Goal: Complete application form

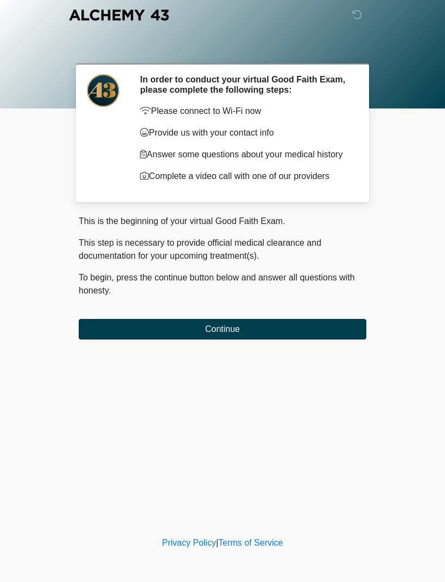
click at [277, 325] on button "Continue" at bounding box center [223, 329] width 288 height 21
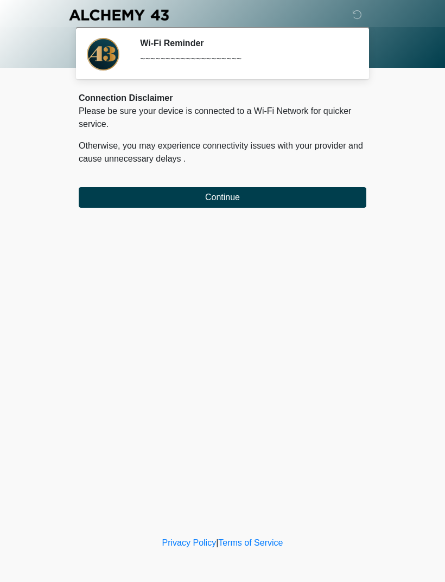
click at [334, 191] on button "Continue" at bounding box center [223, 197] width 288 height 21
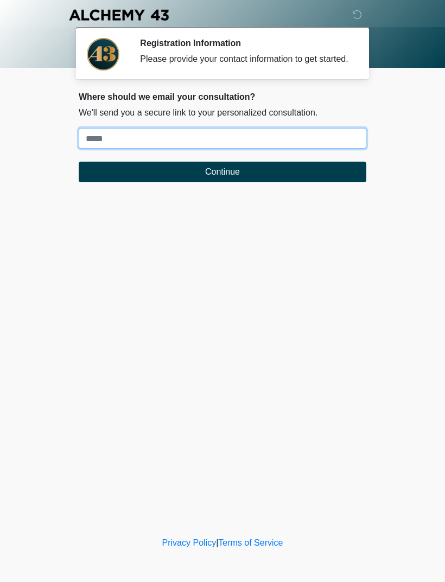
click at [290, 148] on input "Where should we email your treatment plan?" at bounding box center [223, 138] width 288 height 21
type input "**********"
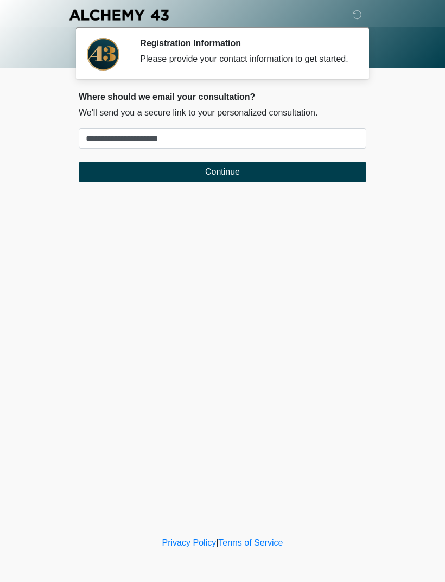
click at [270, 182] on button "Continue" at bounding box center [223, 172] width 288 height 21
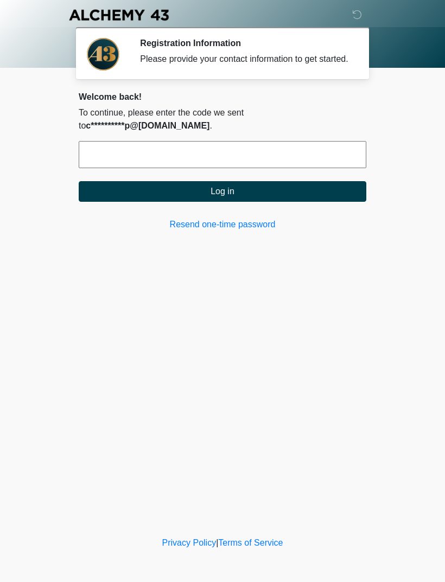
click at [239, 153] on input "text" at bounding box center [223, 154] width 288 height 27
type input "******"
click at [331, 187] on button "Log in" at bounding box center [223, 191] width 288 height 21
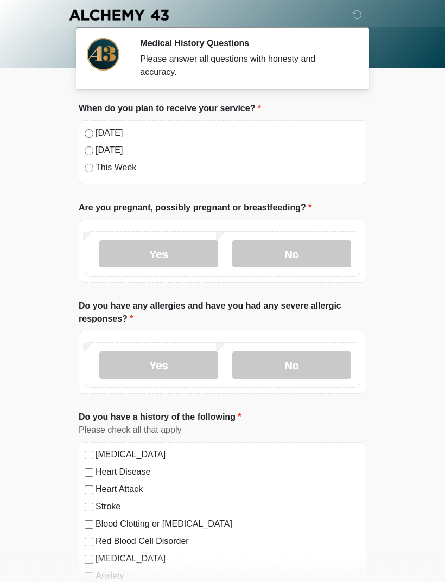
click at [129, 137] on label "[DATE]" at bounding box center [228, 132] width 265 height 13
click at [300, 255] on label "No" at bounding box center [291, 253] width 119 height 27
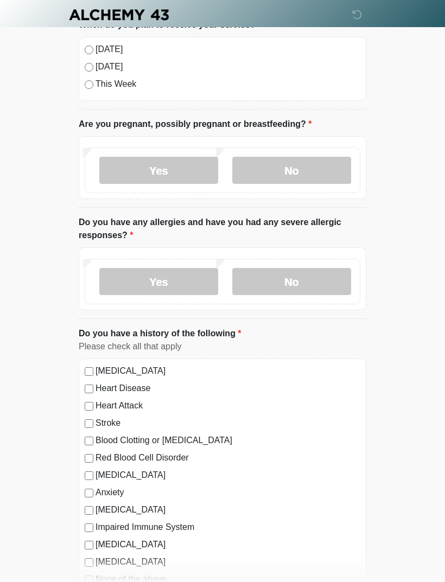
scroll to position [84, 0]
click at [313, 269] on label "No" at bounding box center [291, 281] width 119 height 27
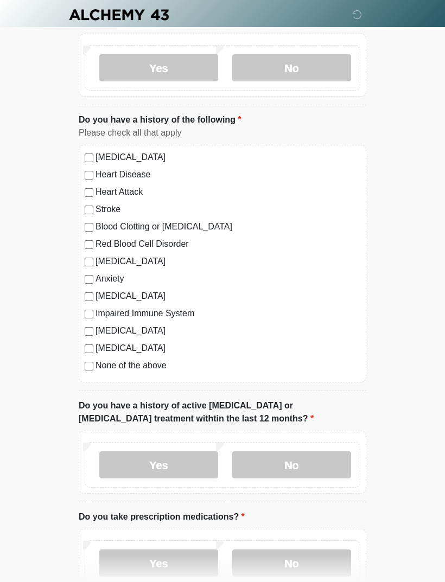
scroll to position [297, 0]
click at [152, 367] on label "None of the above" at bounding box center [228, 365] width 265 height 13
click at [313, 458] on label "No" at bounding box center [291, 465] width 119 height 27
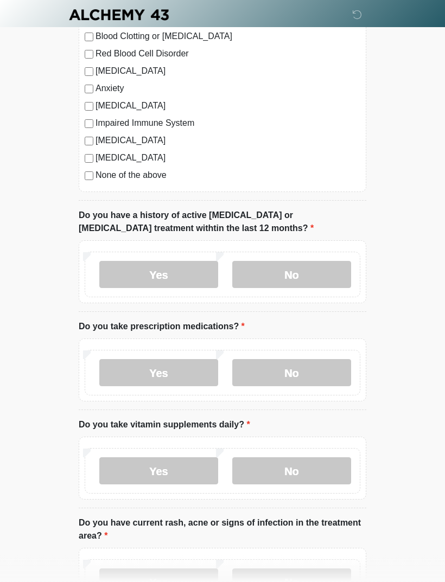
click at [314, 367] on label "No" at bounding box center [291, 373] width 119 height 27
click at [304, 472] on label "No" at bounding box center [291, 471] width 119 height 27
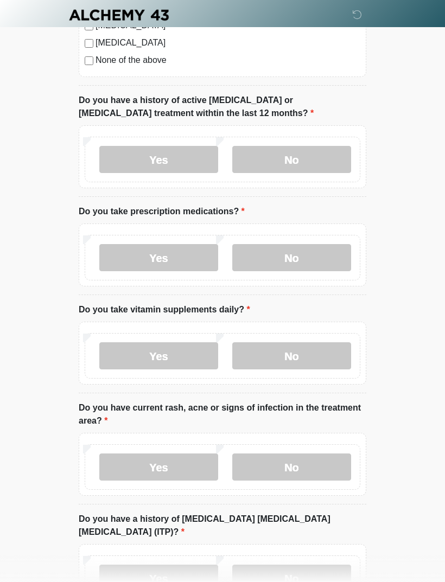
scroll to position [606, 0]
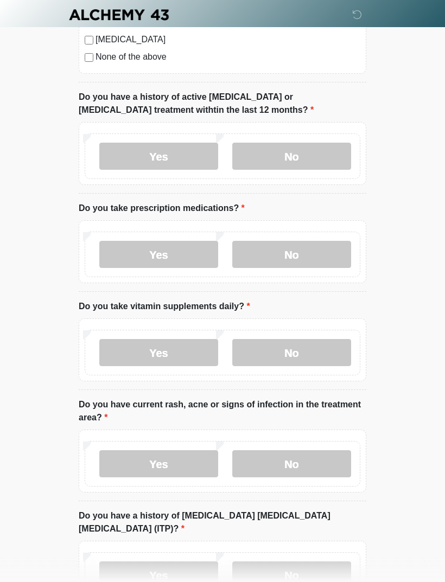
click at [318, 465] on label "No" at bounding box center [291, 464] width 119 height 27
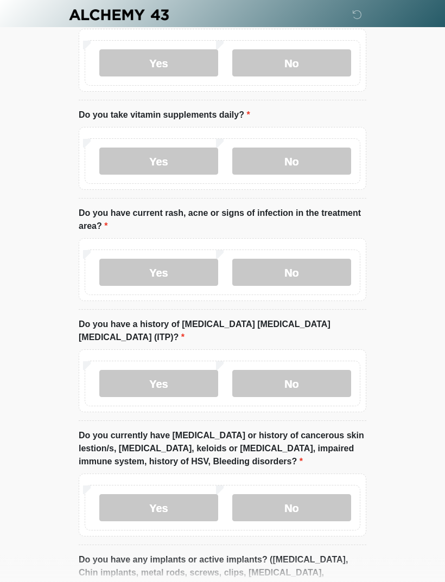
click at [324, 371] on label "No" at bounding box center [291, 384] width 119 height 27
click at [309, 495] on label "No" at bounding box center [291, 508] width 119 height 27
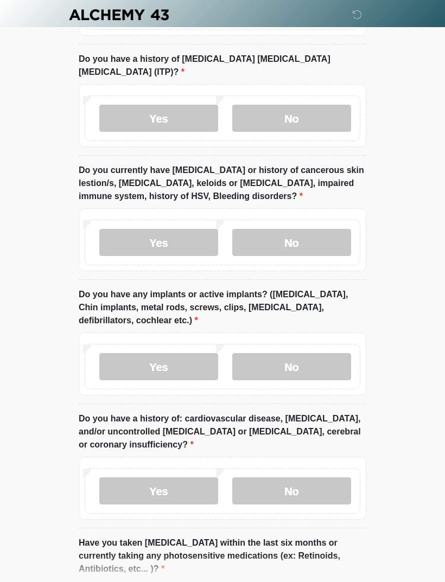
scroll to position [1068, 0]
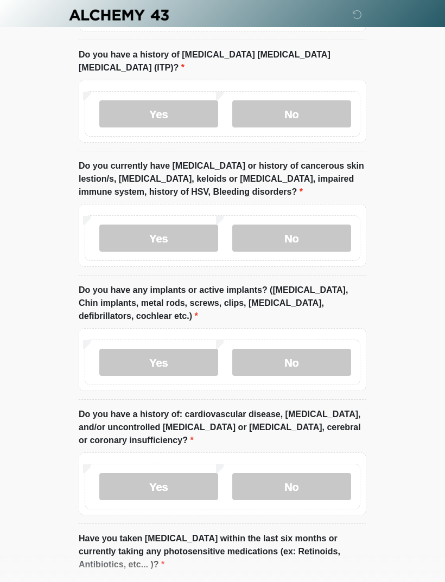
click at [331, 349] on label "No" at bounding box center [291, 362] width 119 height 27
click at [310, 473] on label "No" at bounding box center [291, 486] width 119 height 27
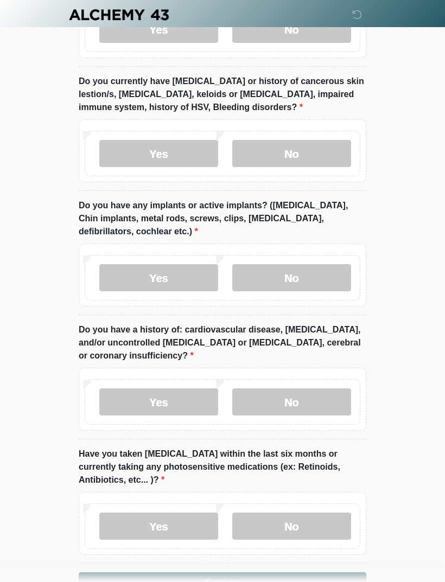
scroll to position [1171, 0]
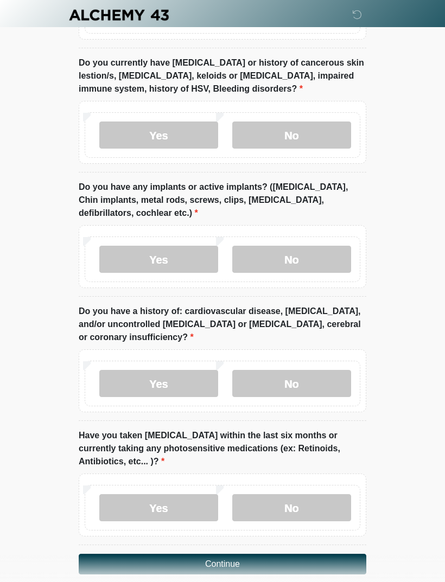
click at [312, 502] on label "No" at bounding box center [291, 508] width 119 height 27
click at [302, 554] on button "Continue" at bounding box center [223, 564] width 288 height 21
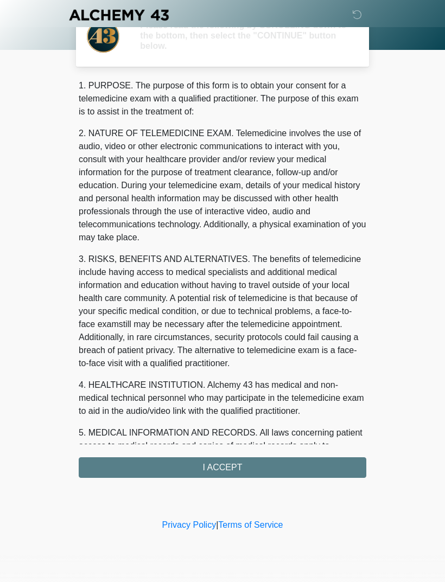
scroll to position [0, 0]
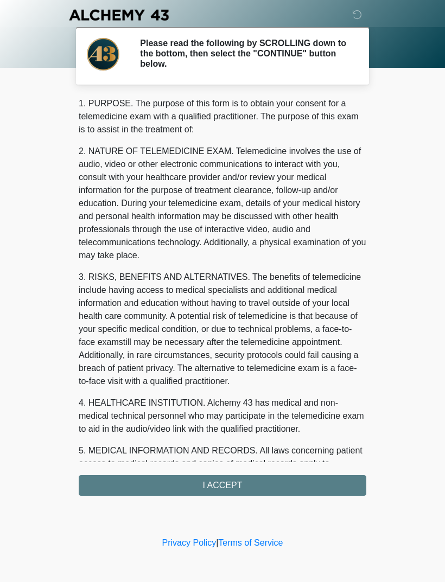
click at [275, 483] on div "1. PURPOSE. The purpose of this form is to obtain your consent for a telemedici…" at bounding box center [223, 296] width 288 height 399
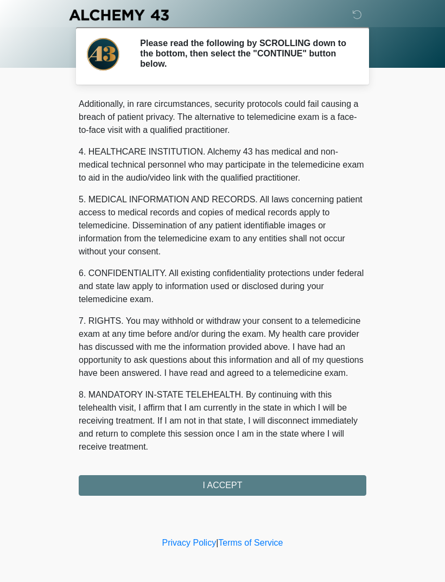
click at [252, 481] on div "1. PURPOSE. The purpose of this form is to obtain your consent for a telemedici…" at bounding box center [223, 296] width 288 height 399
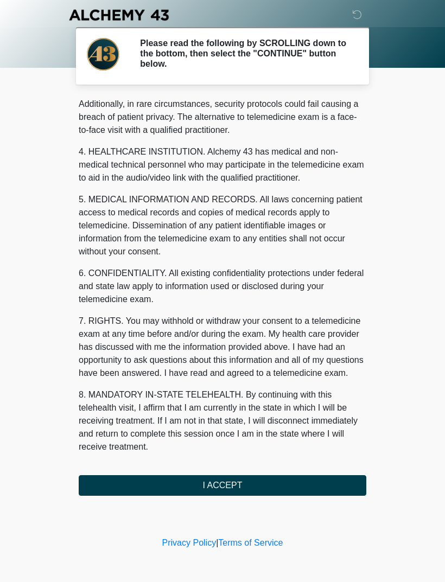
click at [248, 487] on button "I ACCEPT" at bounding box center [223, 486] width 288 height 21
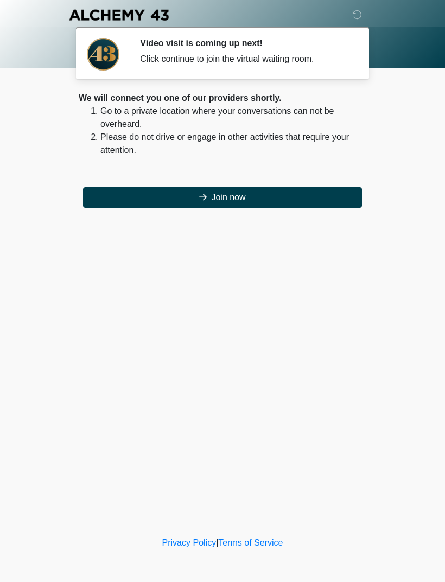
click at [286, 200] on button "Join now" at bounding box center [222, 197] width 279 height 21
